Goal: Find specific page/section: Find specific page/section

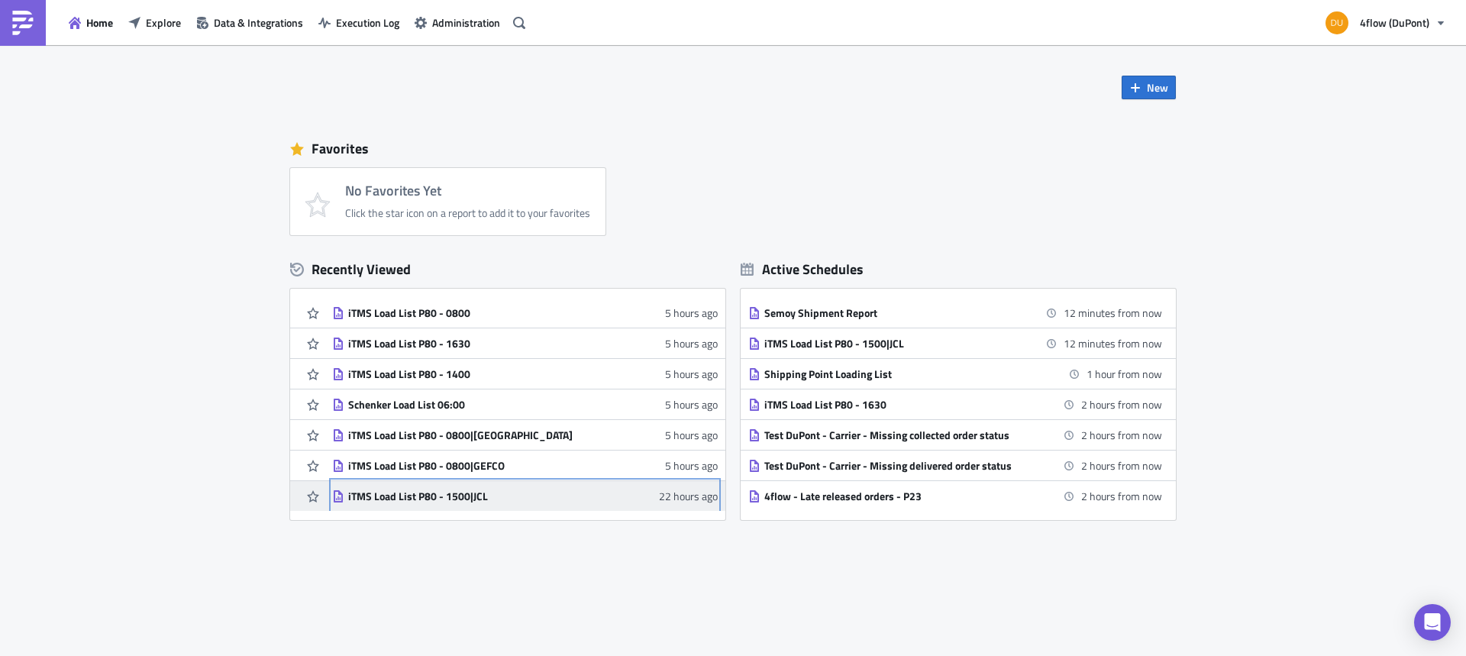
click at [422, 497] on div "iTMS Load List P80 - 1500|JCL" at bounding box center [481, 496] width 267 height 14
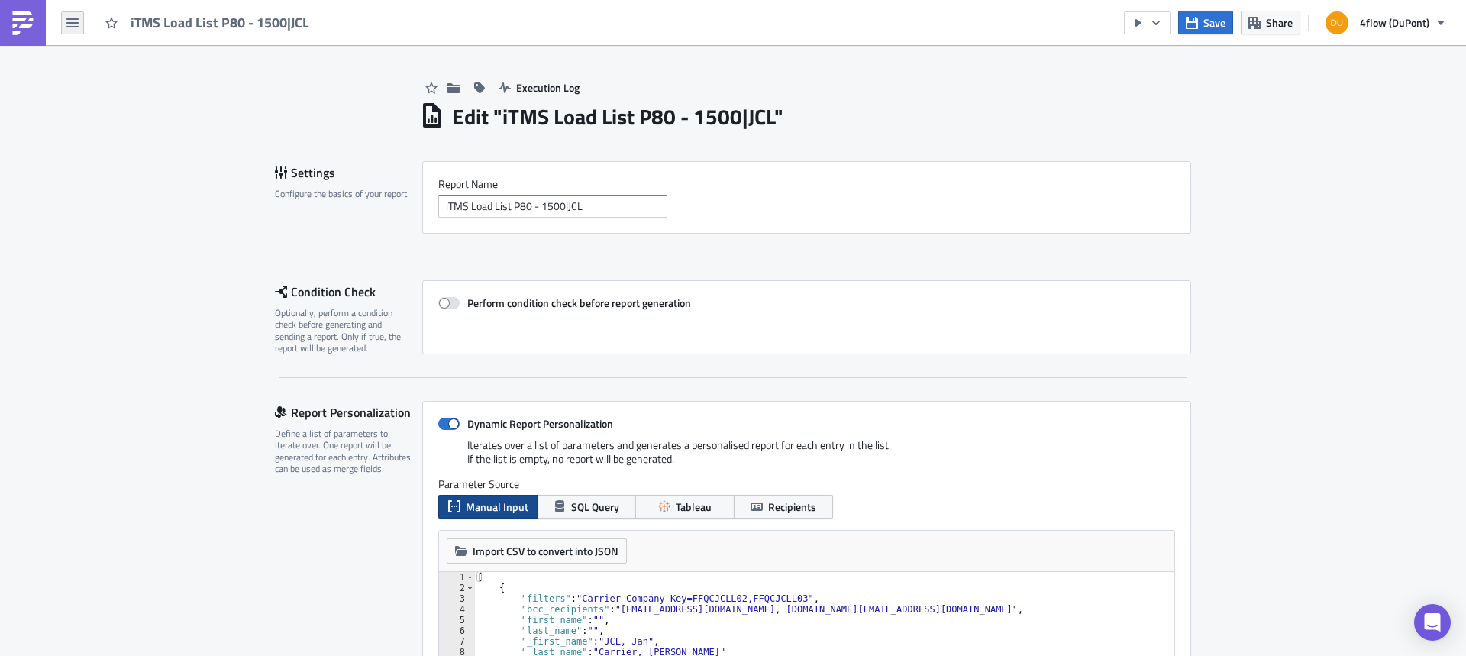
click at [72, 21] on icon "button" at bounding box center [72, 23] width 12 height 12
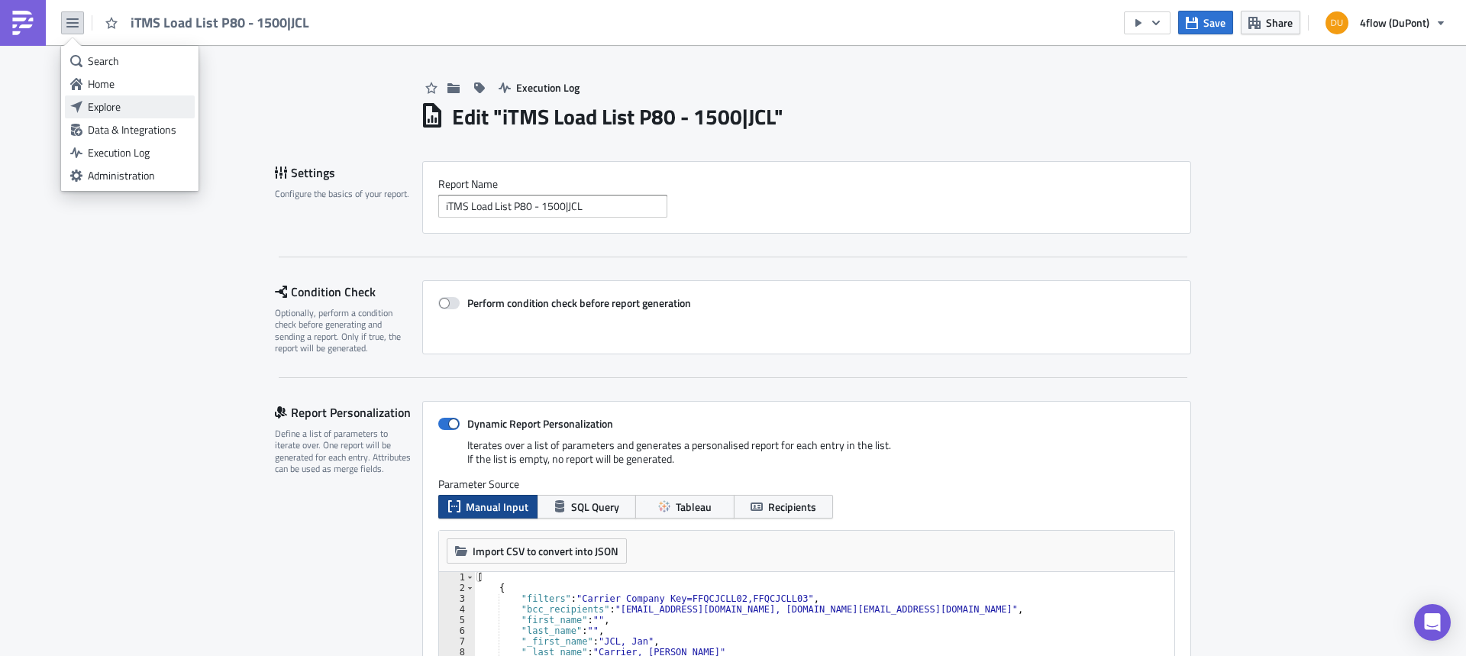
click at [119, 113] on div "Explore" at bounding box center [139, 106] width 102 height 15
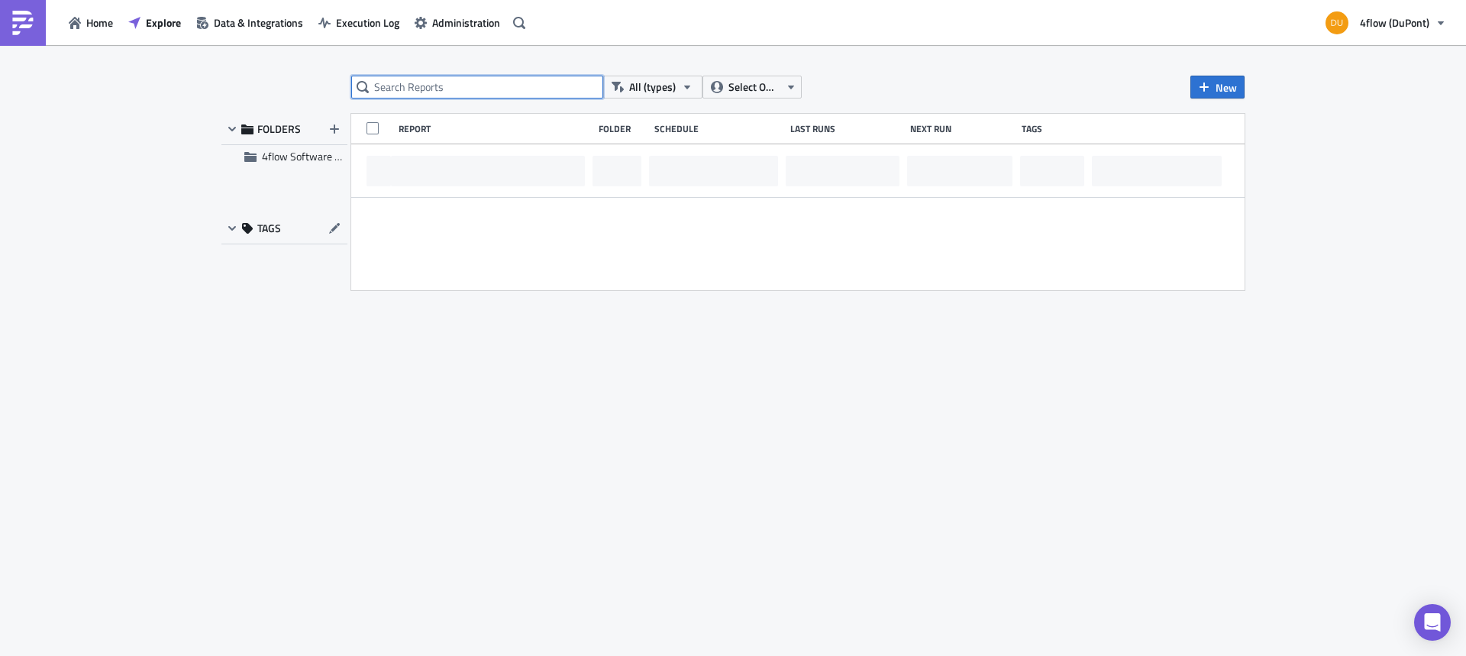
click at [441, 85] on input "text" at bounding box center [477, 87] width 252 height 23
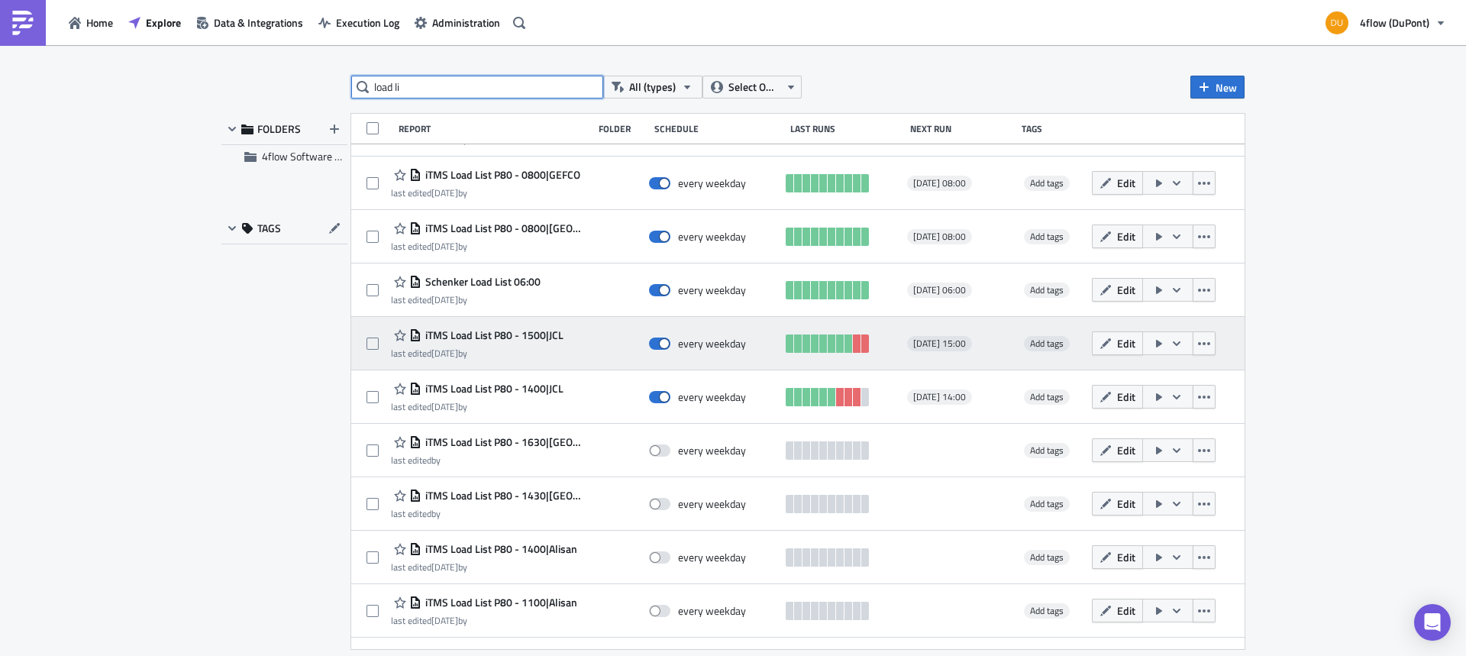
scroll to position [190, 0]
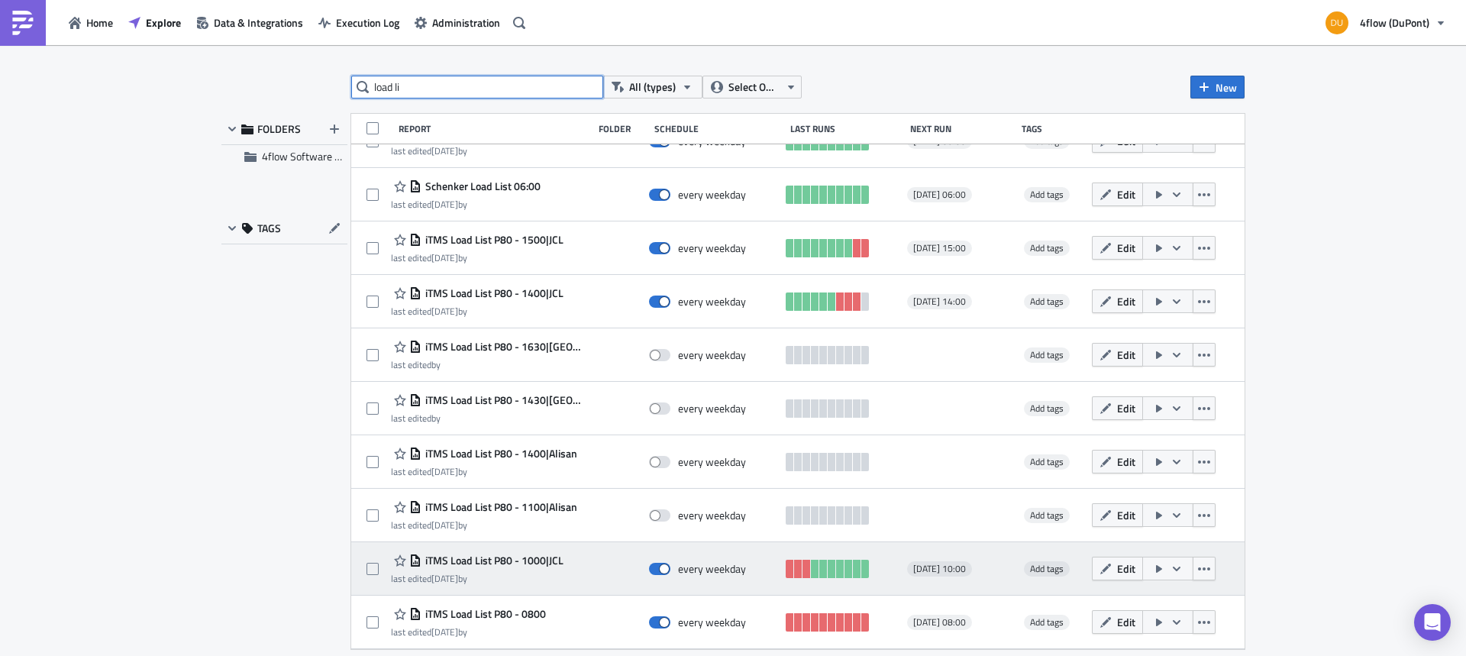
type input "load li"
click at [515, 559] on span "iTMS Load List P80 - 1000|JCL" at bounding box center [493, 561] width 142 height 14
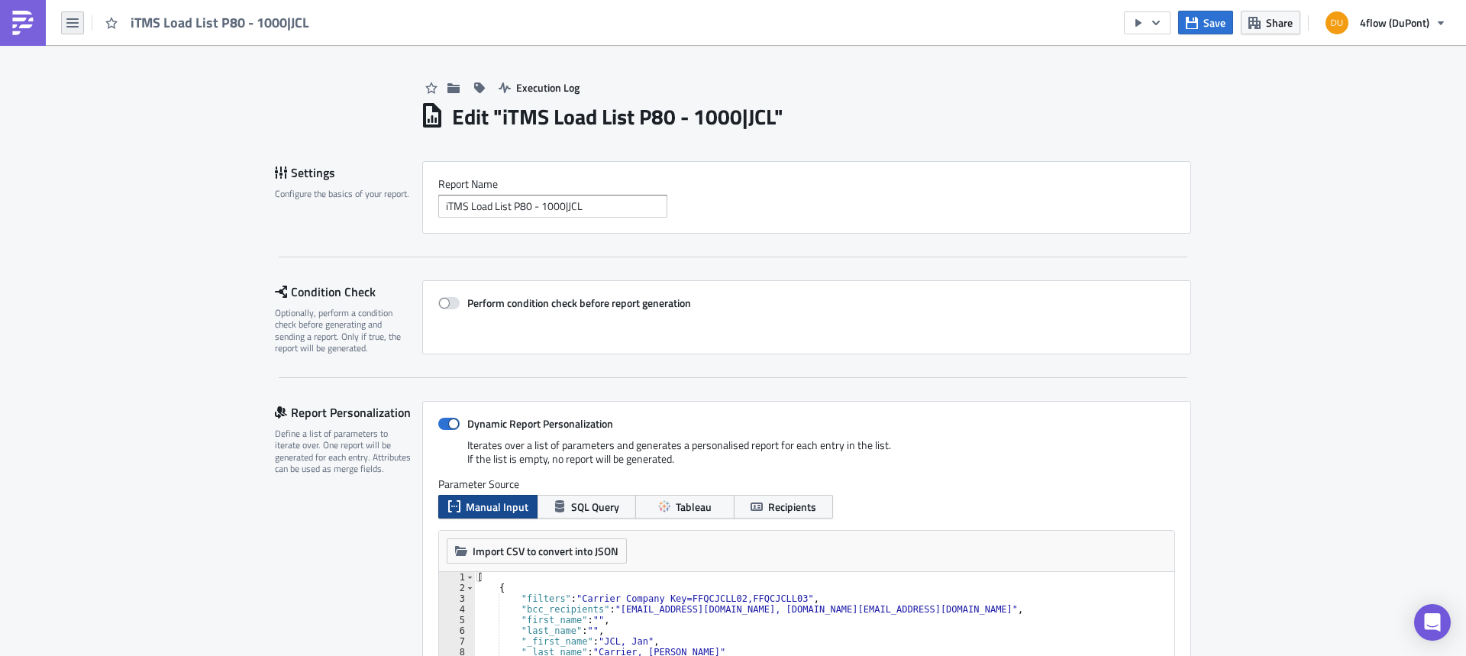
click at [78, 24] on icon "button" at bounding box center [72, 23] width 12 height 12
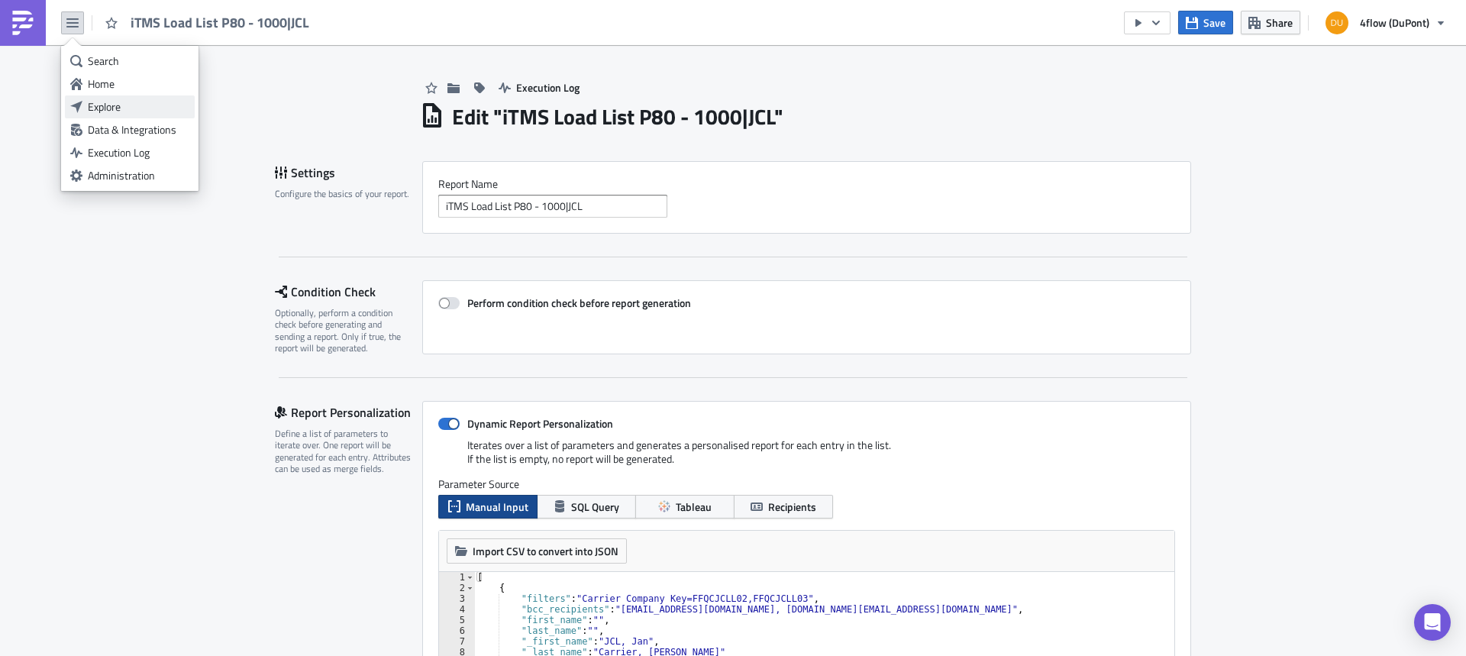
click at [129, 104] on div "Explore" at bounding box center [139, 106] width 102 height 15
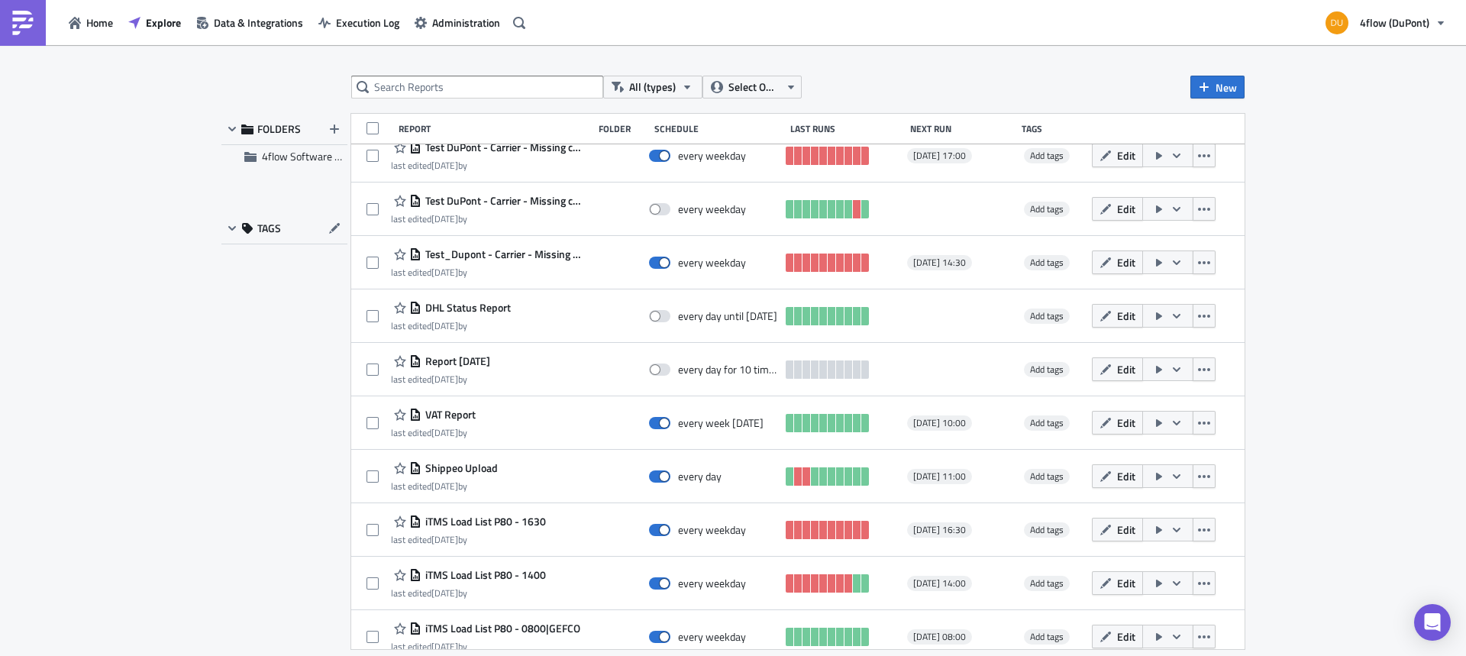
scroll to position [335, 0]
